Goal: Transaction & Acquisition: Purchase product/service

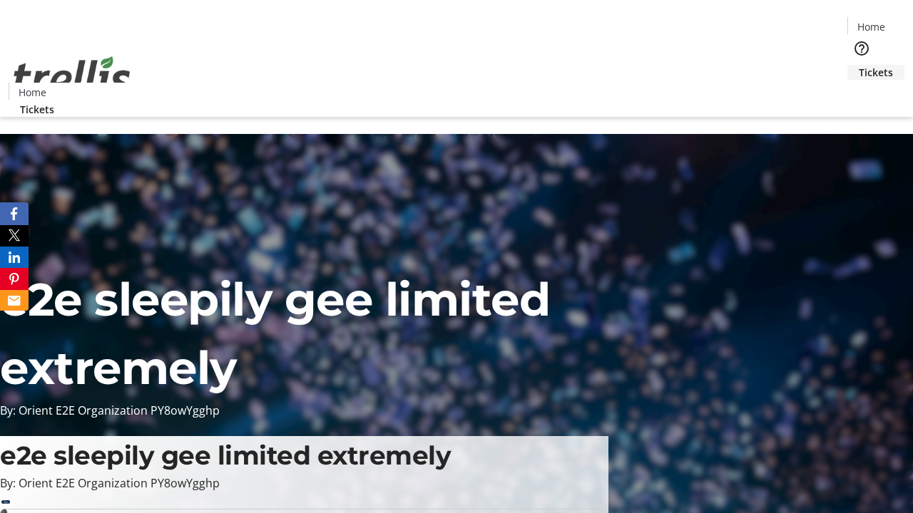
click at [859, 65] on span "Tickets" at bounding box center [876, 72] width 34 height 15
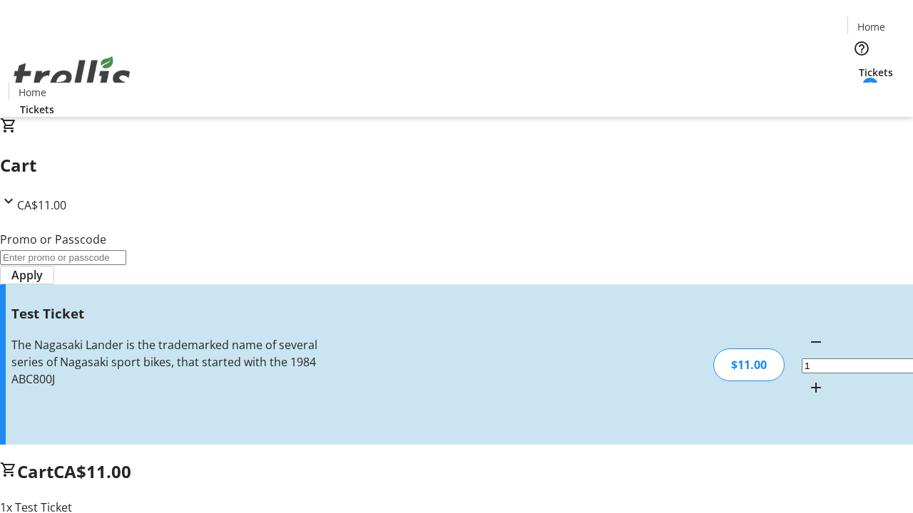
type input "UNLOCK"
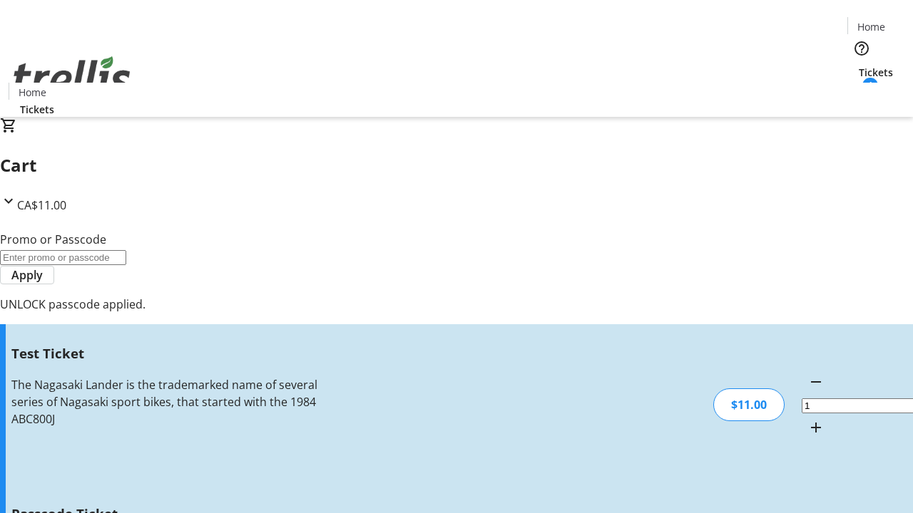
type input "5"
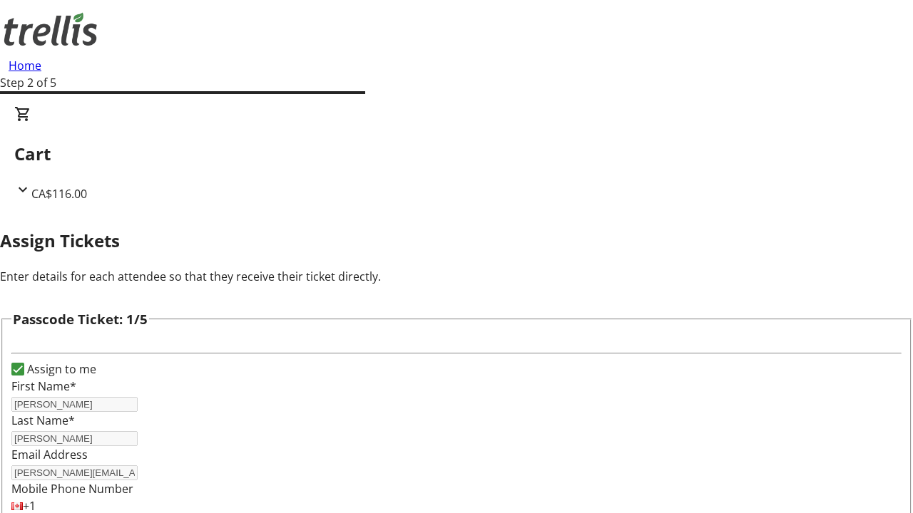
type input "[PERSON_NAME]"
type input "Khalil"
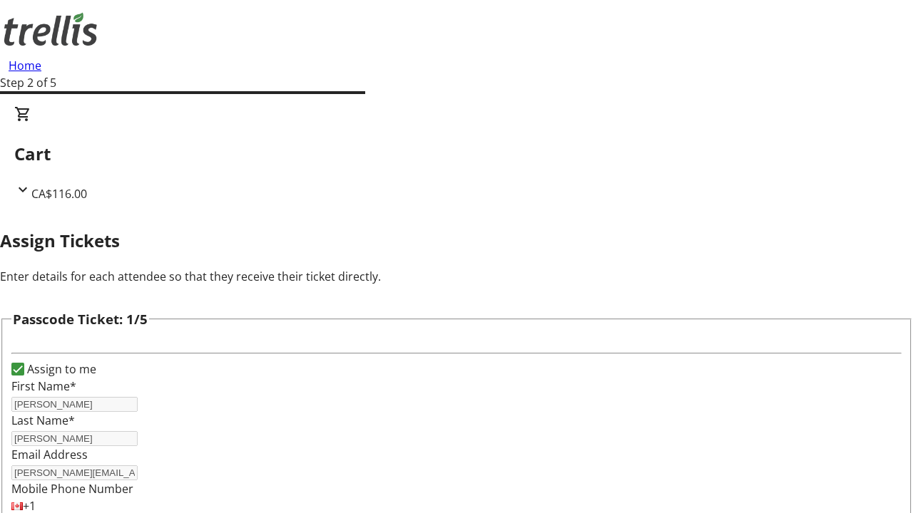
scroll to position [1387, 0]
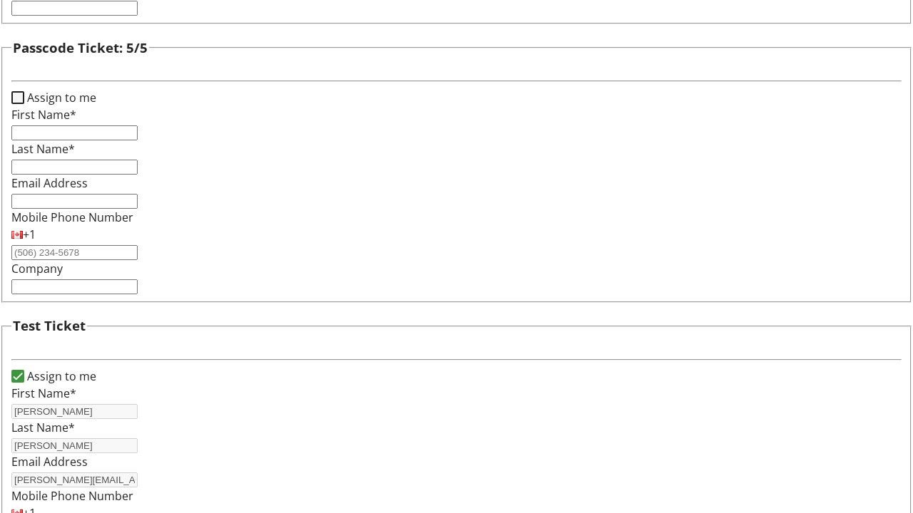
type input "[PERSON_NAME]"
click at [24, 104] on input "Assign to me" at bounding box center [17, 97] width 13 height 13
checkbox input "true"
type input "[PERSON_NAME]"
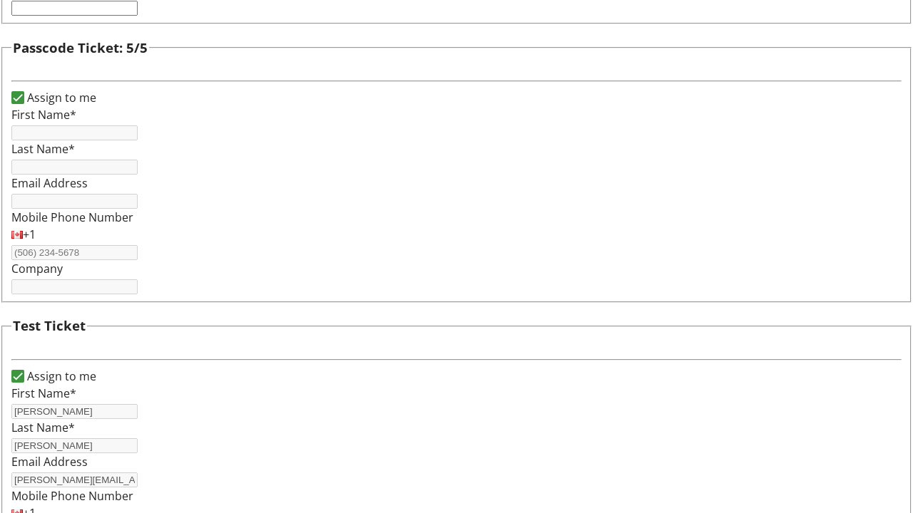
type input "[PERSON_NAME]"
type input "[PERSON_NAME][EMAIL_ADDRESS][DOMAIN_NAME]"
